Goal: Transaction & Acquisition: Book appointment/travel/reservation

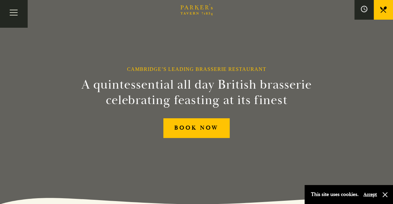
click at [336, 57] on div "Cambridge’s Leading Brasserie Restaurant A quintessential all day British brass…" at bounding box center [197, 102] width 386 height 204
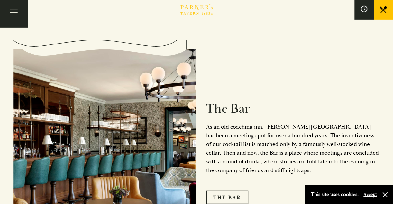
scroll to position [746, 0]
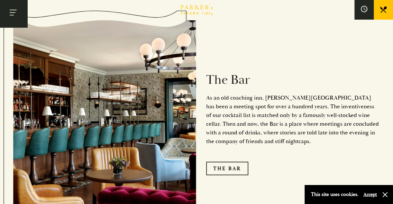
click at [12, 14] on button "Toggle navigation" at bounding box center [13, 13] width 27 height 27
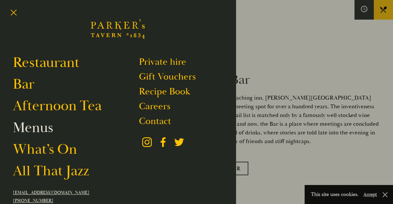
click at [30, 126] on link "Menus" at bounding box center [33, 127] width 40 height 18
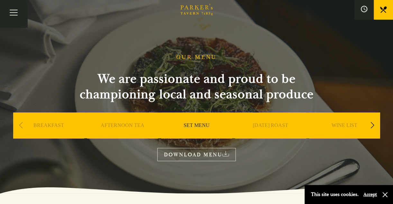
click at [217, 151] on link "DOWNLOAD MENU" at bounding box center [196, 154] width 79 height 13
click at [372, 126] on div "Next slide" at bounding box center [372, 125] width 9 height 14
click at [263, 123] on link "A LA CARTE" at bounding box center [271, 135] width 30 height 26
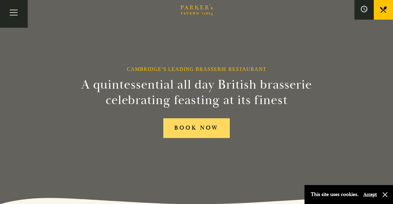
click at [196, 127] on link "BOOK NOW" at bounding box center [196, 128] width 66 height 20
